Goal: Transaction & Acquisition: Book appointment/travel/reservation

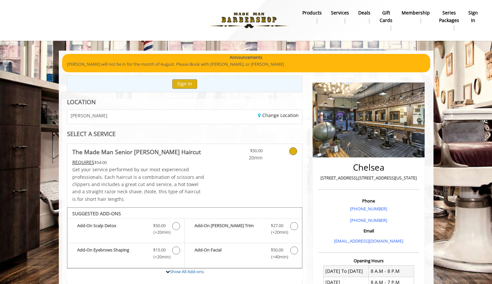
scroll to position [297, 0]
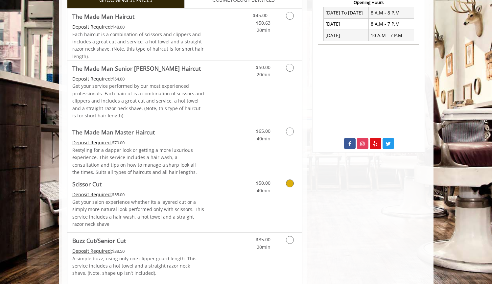
scroll to position [258, 0]
click at [288, 72] on link "Grooming services" at bounding box center [288, 70] width 17 height 18
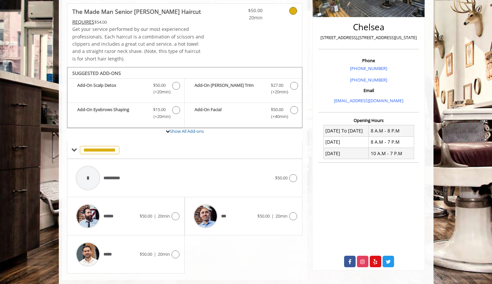
scroll to position [150, 0]
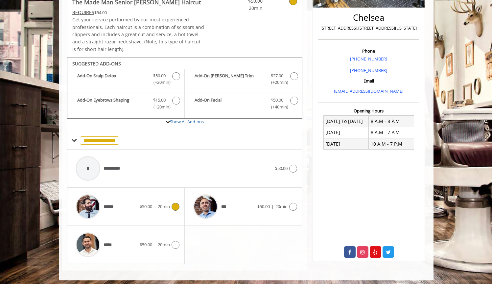
click at [170, 208] on div "****** $50.00 | 20min" at bounding box center [125, 206] width 107 height 31
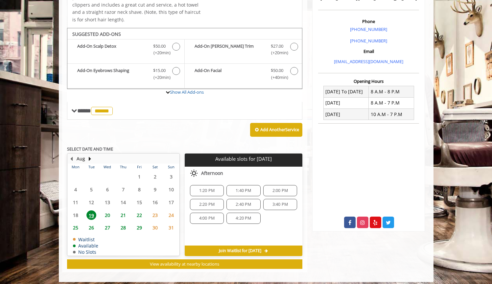
scroll to position [180, 0]
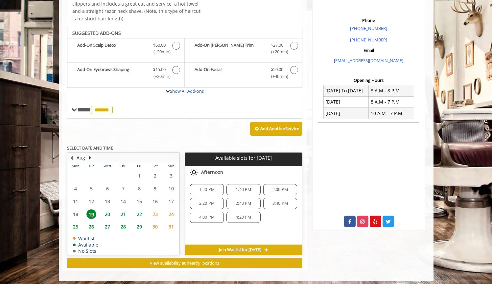
click at [253, 215] on span "4:20 PM" at bounding box center [243, 217] width 28 height 5
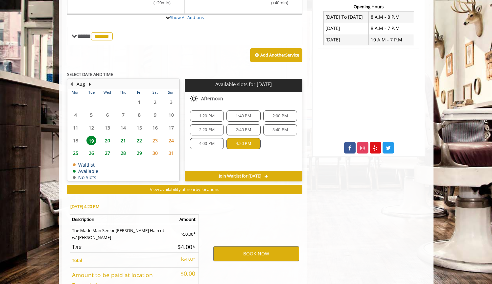
scroll to position [297, 0]
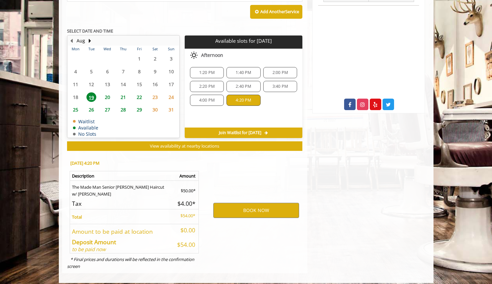
click at [253, 128] on div "Join Waitlist for [DATE]" at bounding box center [244, 133] width 118 height 11
click at [253, 130] on span "Join Waitlist for [DATE]" at bounding box center [240, 132] width 42 height 5
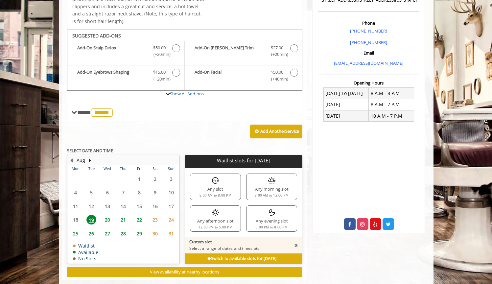
scroll to position [185, 0]
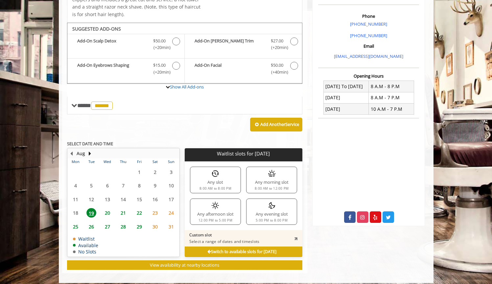
click at [255, 211] on div "Any evening slot 5:00 PM to 8:00 PM" at bounding box center [271, 211] width 51 height 26
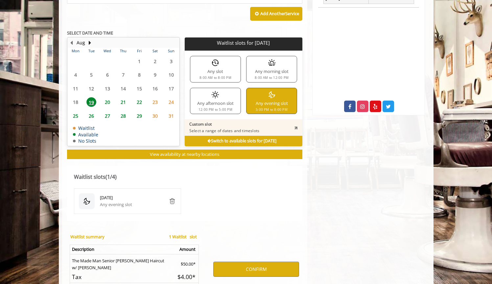
scroll to position [283, 0]
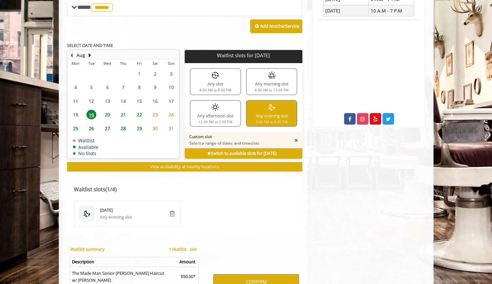
click at [254, 134] on p "Custom slot" at bounding box center [224, 136] width 70 height 5
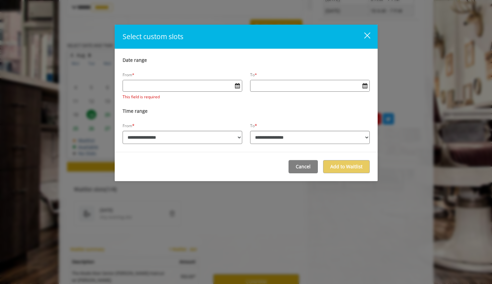
click at [363, 35] on div "close" at bounding box center [363, 37] width 13 height 10
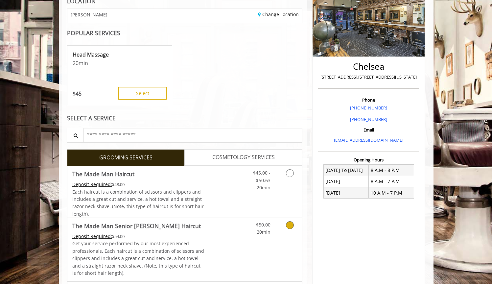
click at [276, 228] on div "Grooming services" at bounding box center [288, 227] width 27 height 18
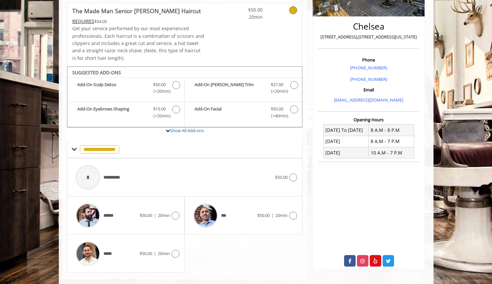
scroll to position [140, 0]
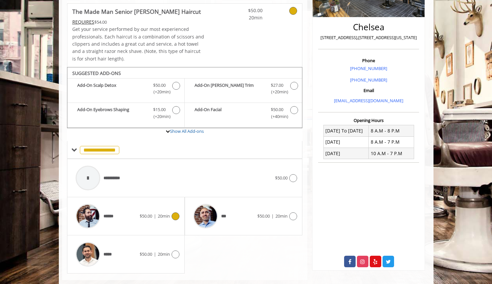
click at [179, 208] on div "****** $50.00 | 20min" at bounding box center [125, 215] width 107 height 31
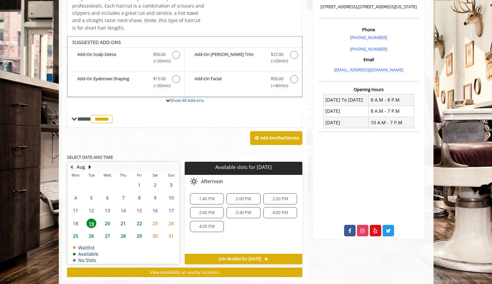
scroll to position [180, 0]
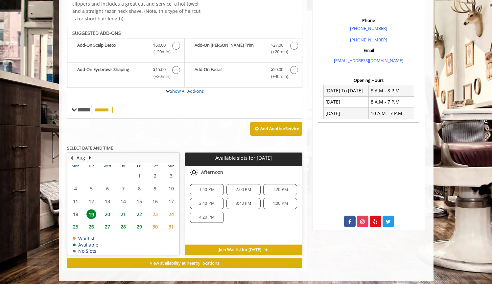
click at [205, 215] on span "4:20 PM" at bounding box center [206, 217] width 15 height 5
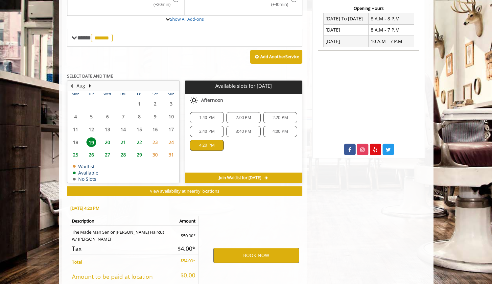
scroll to position [297, 0]
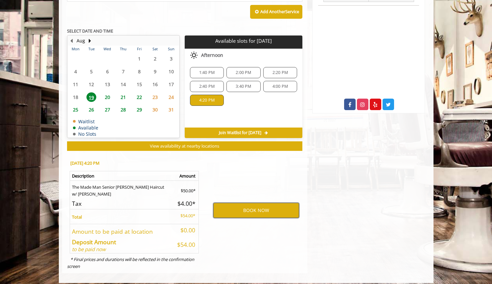
click at [259, 209] on button "BOOK NOW" at bounding box center [256, 210] width 86 height 15
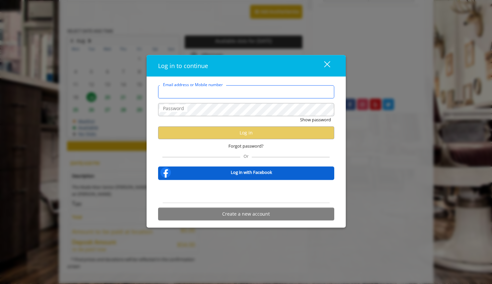
type input "**********"
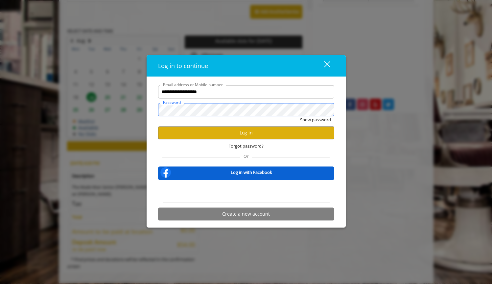
click at [315, 120] on button "Show password" at bounding box center [315, 119] width 31 height 7
click at [252, 132] on button "Log in" at bounding box center [246, 132] width 176 height 13
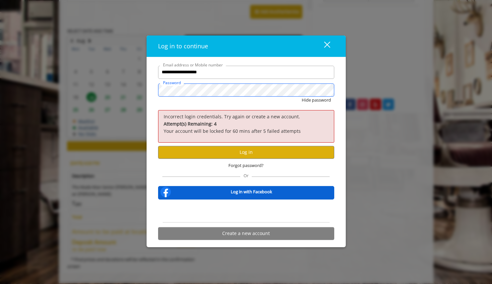
click at [111, 82] on div "**********" at bounding box center [246, 142] width 492 height 284
click at [316, 100] on button "Hide password" at bounding box center [316, 100] width 29 height 7
click at [315, 100] on button "Show password" at bounding box center [315, 100] width 31 height 7
click at [229, 149] on button "Log in" at bounding box center [246, 152] width 176 height 13
click at [316, 100] on button "Hide password" at bounding box center [316, 100] width 29 height 7
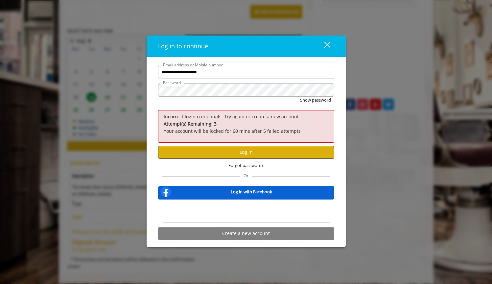
click at [232, 151] on button "Log in" at bounding box center [246, 152] width 176 height 13
click at [60, 81] on div "**********" at bounding box center [246, 142] width 492 height 284
click at [202, 151] on button "Log in" at bounding box center [246, 152] width 176 height 13
click at [247, 167] on span "Forgot password?" at bounding box center [245, 165] width 35 height 7
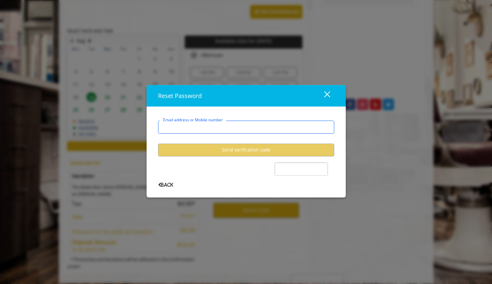
type input "**********"
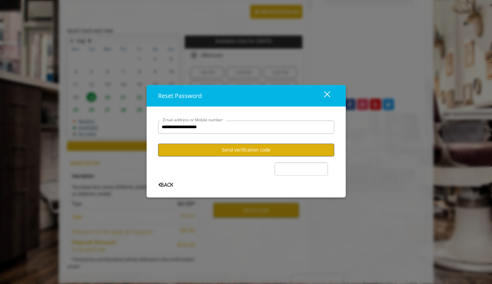
click at [269, 146] on button "Send verification code" at bounding box center [246, 150] width 176 height 13
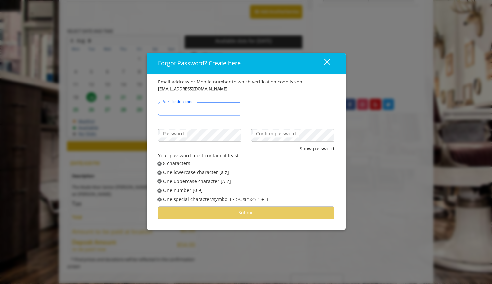
click at [222, 114] on input "Verification code" at bounding box center [199, 108] width 83 height 13
type input "******"
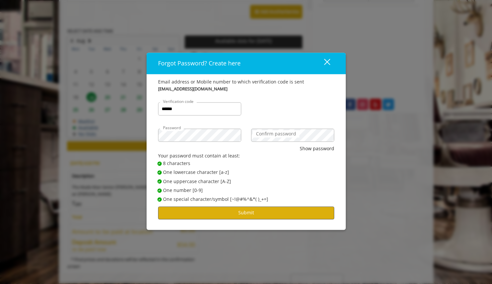
click at [222, 213] on button "Submit" at bounding box center [246, 212] width 176 height 13
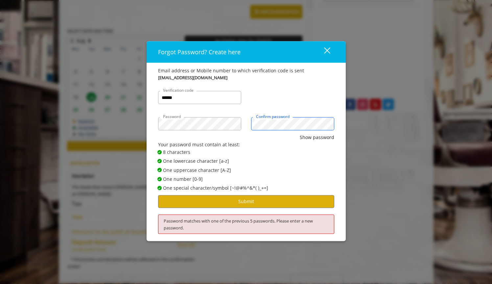
click at [317, 138] on button "Show password" at bounding box center [317, 137] width 35 height 7
click at [230, 201] on button "Submit" at bounding box center [246, 201] width 176 height 13
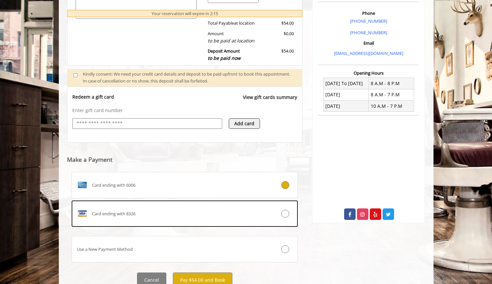
scroll to position [190, 0]
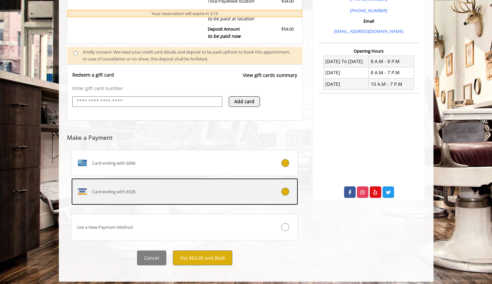
click at [293, 188] on div at bounding box center [278, 192] width 37 height 8
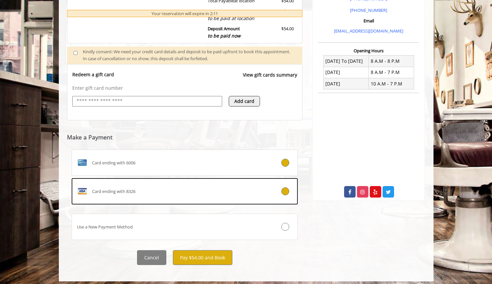
scroll to position [210, 0]
click at [197, 253] on button "Pay $54.00 and Book" at bounding box center [202, 257] width 59 height 15
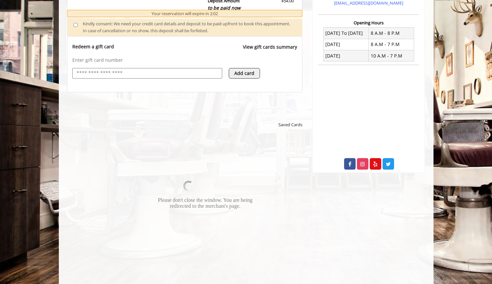
scroll to position [239, 0]
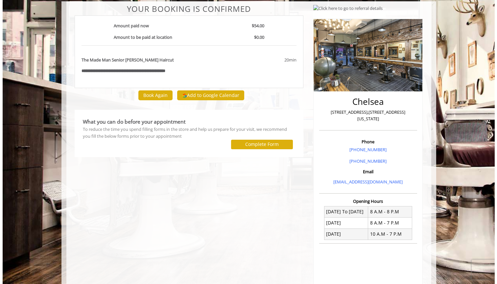
scroll to position [48, 0]
